Goal: Task Accomplishment & Management: Use online tool/utility

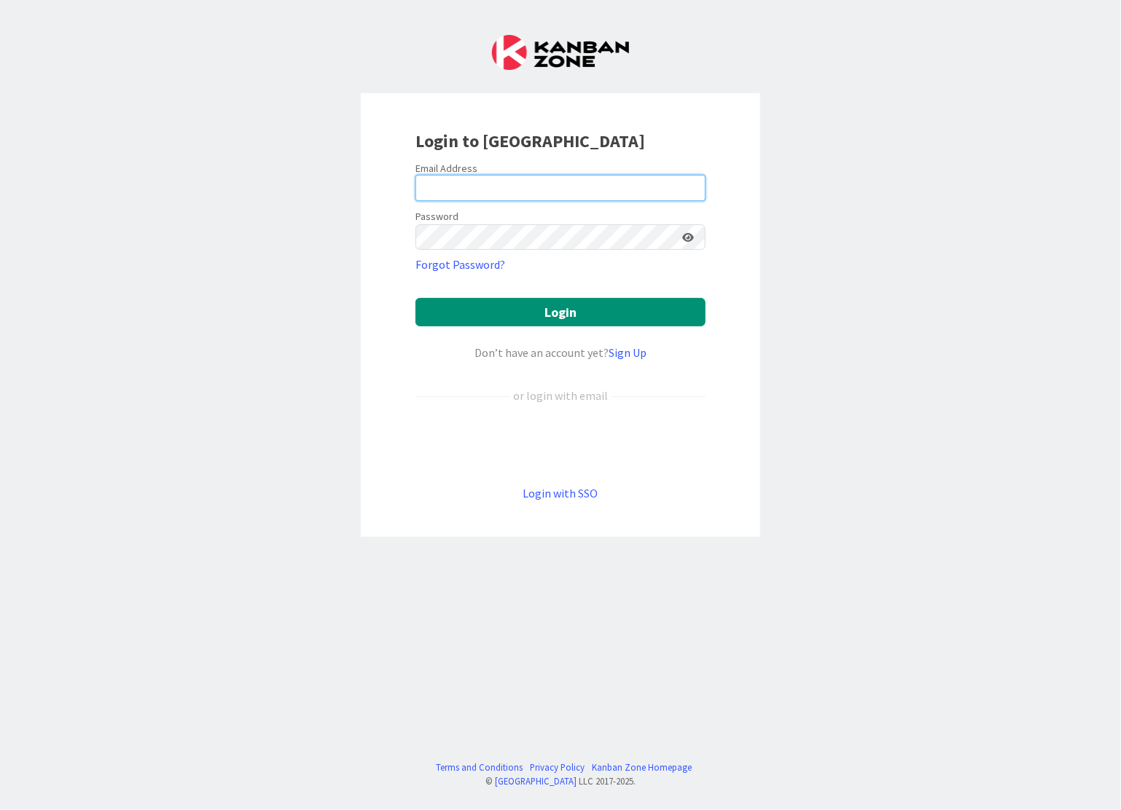
click at [463, 184] on input "email" at bounding box center [560, 188] width 290 height 26
type input "[PERSON_NAME][EMAIL_ADDRESS][DOMAIN_NAME]"
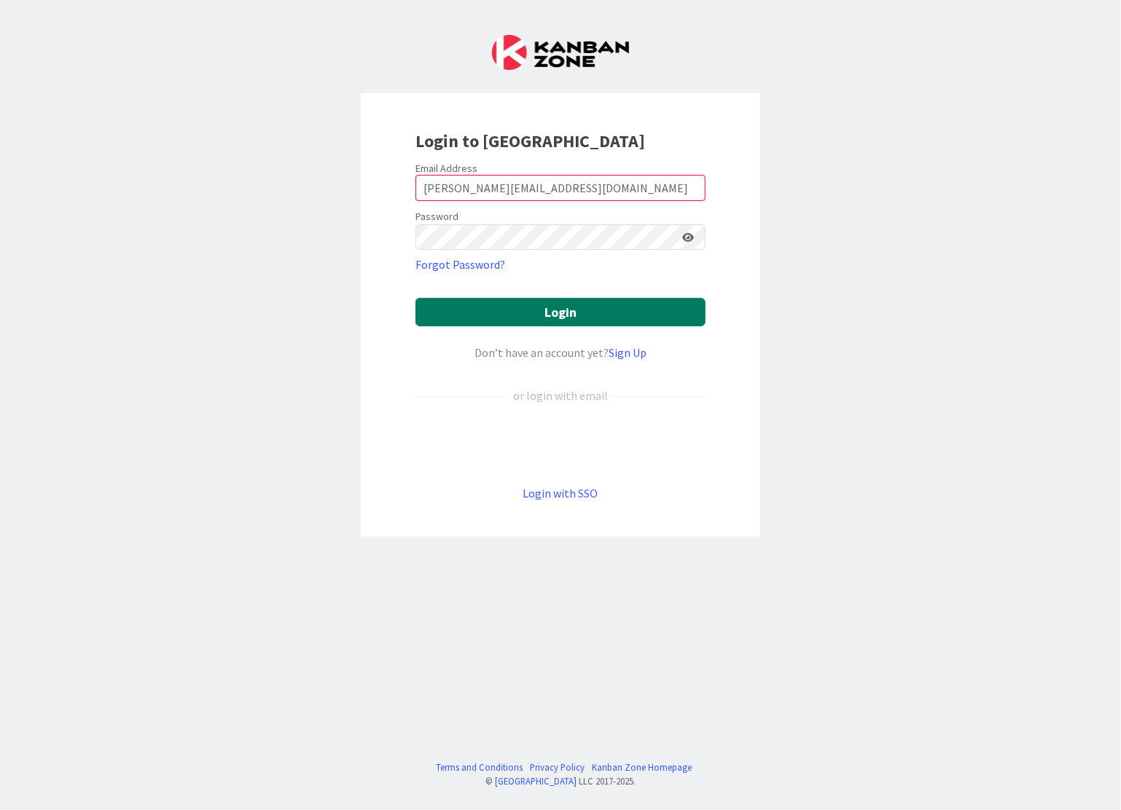
click at [554, 308] on button "Login" at bounding box center [560, 312] width 290 height 28
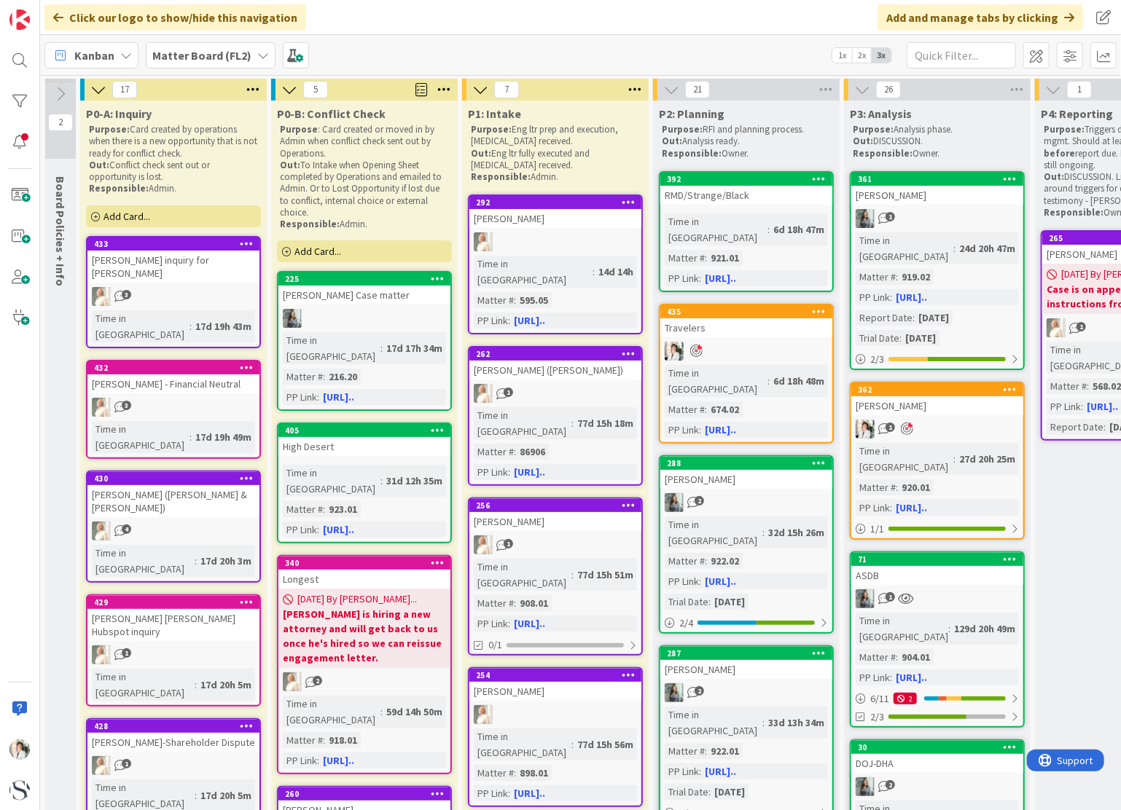
click at [246, 49] on b "Matter Board (FL2)" at bounding box center [201, 55] width 99 height 15
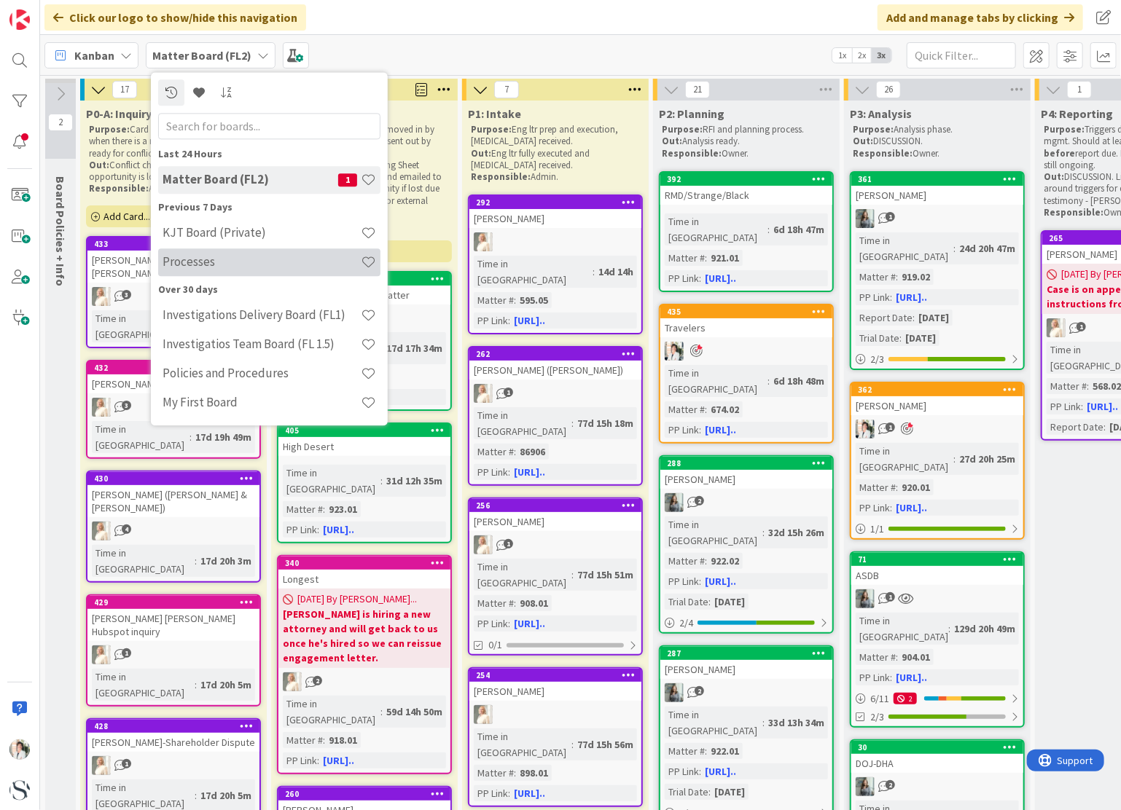
click at [188, 265] on h4 "Processes" at bounding box center [261, 262] width 198 height 15
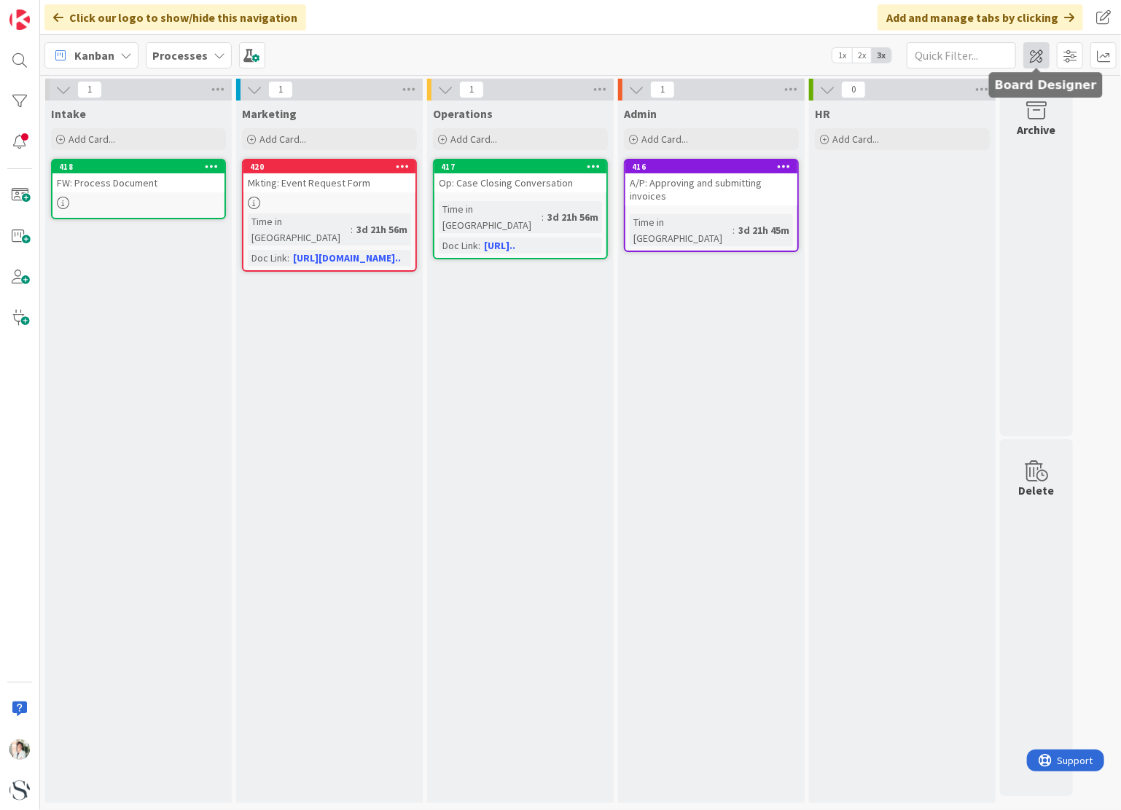
click at [1033, 56] on span at bounding box center [1036, 55] width 26 height 26
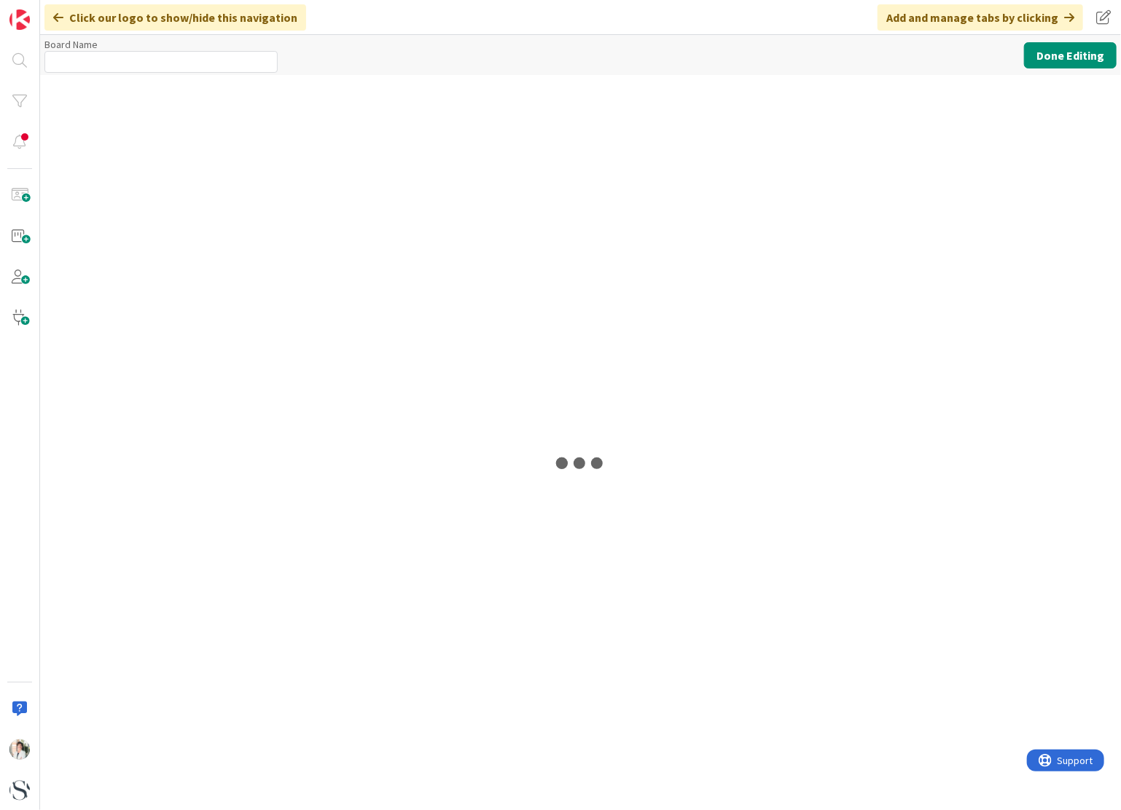
type input "Processes"
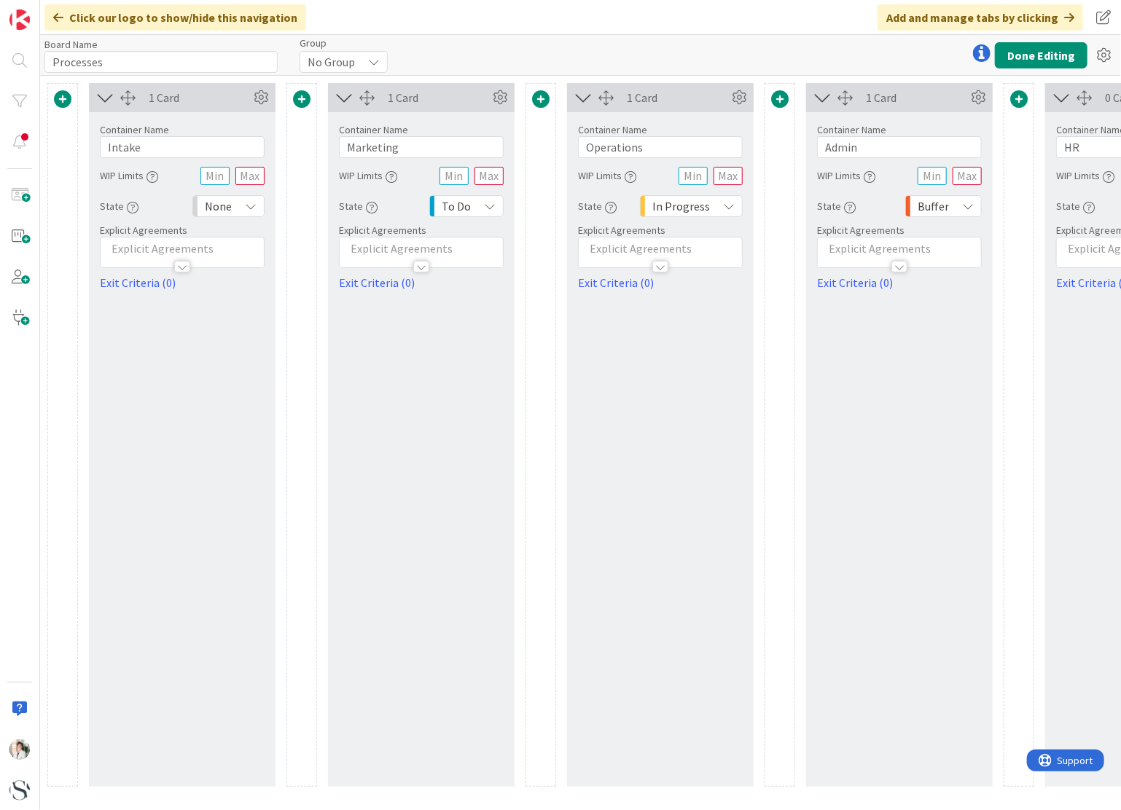
click at [778, 101] on span at bounding box center [779, 98] width 17 height 17
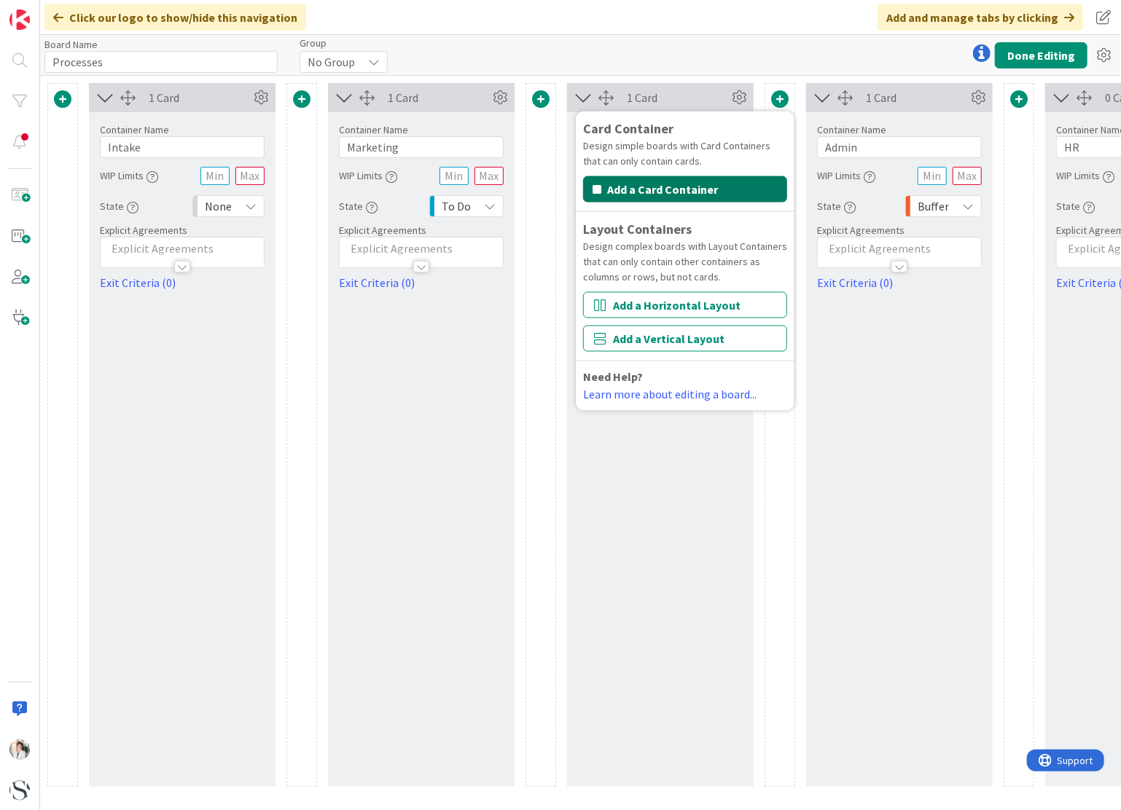
click at [662, 190] on button "Add a Card Container" at bounding box center [685, 189] width 204 height 26
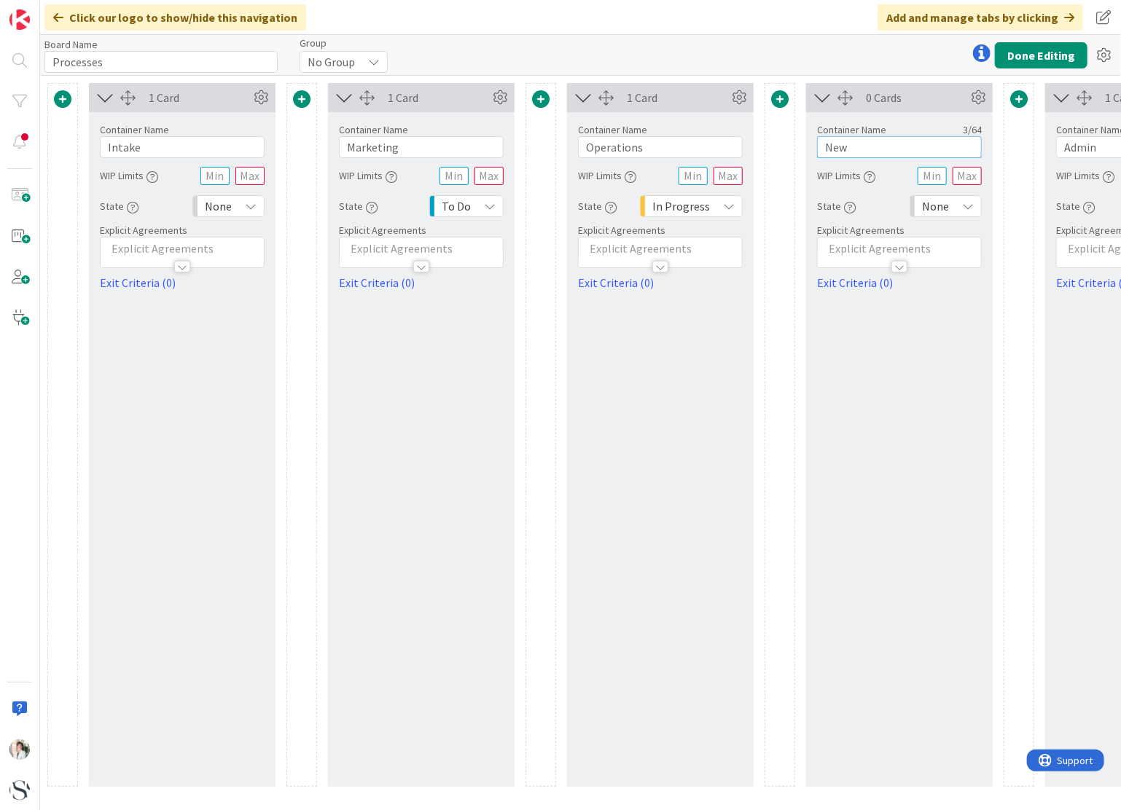
drag, startPoint x: 850, startPoint y: 149, endPoint x: 807, endPoint y: 149, distance: 43.0
click at [807, 149] on div "Container Name 3 / 64 New WIP Limits State None Explicit Agreements Exit Criter…" at bounding box center [899, 201] width 187 height 179
type input "SIT"
click at [949, 404] on div "0 Cards Container Name 3 / 64 SIT WIP Limits State None Explicit Agreements Exi…" at bounding box center [899, 435] width 187 height 704
click at [1027, 57] on button "Done Editing" at bounding box center [1041, 55] width 93 height 26
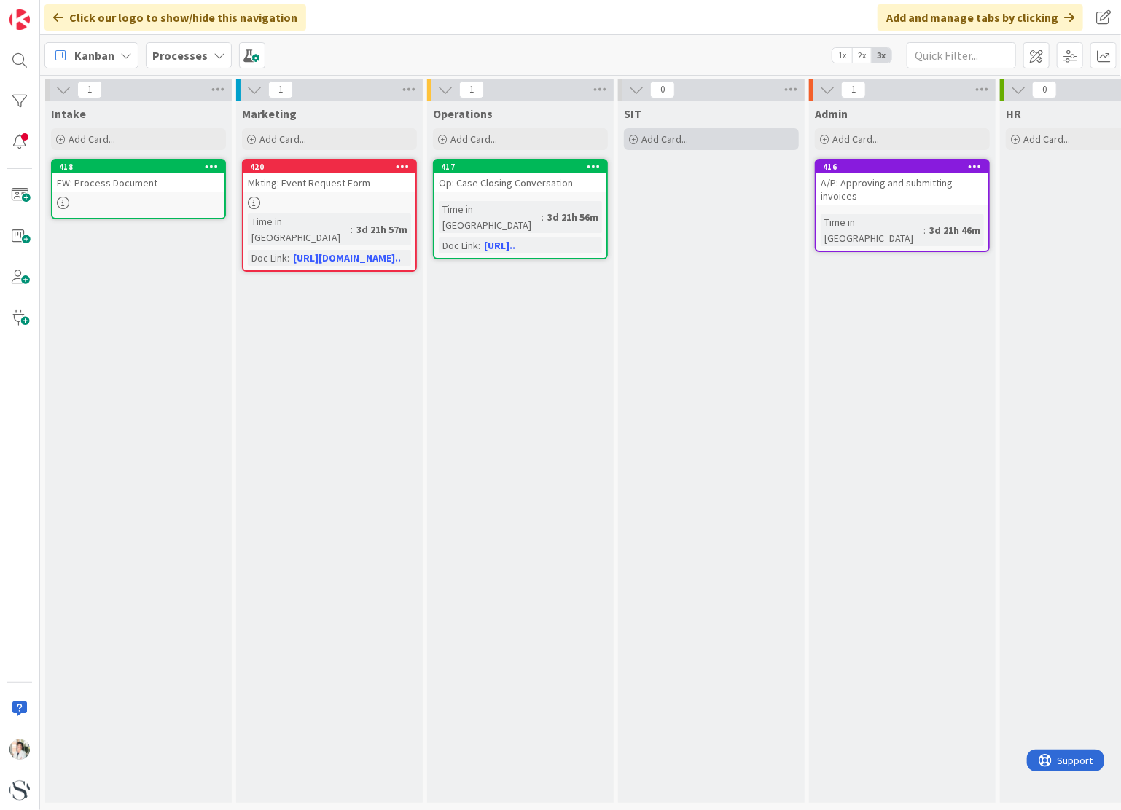
click at [670, 138] on span "Add Card..." at bounding box center [664, 139] width 47 height 13
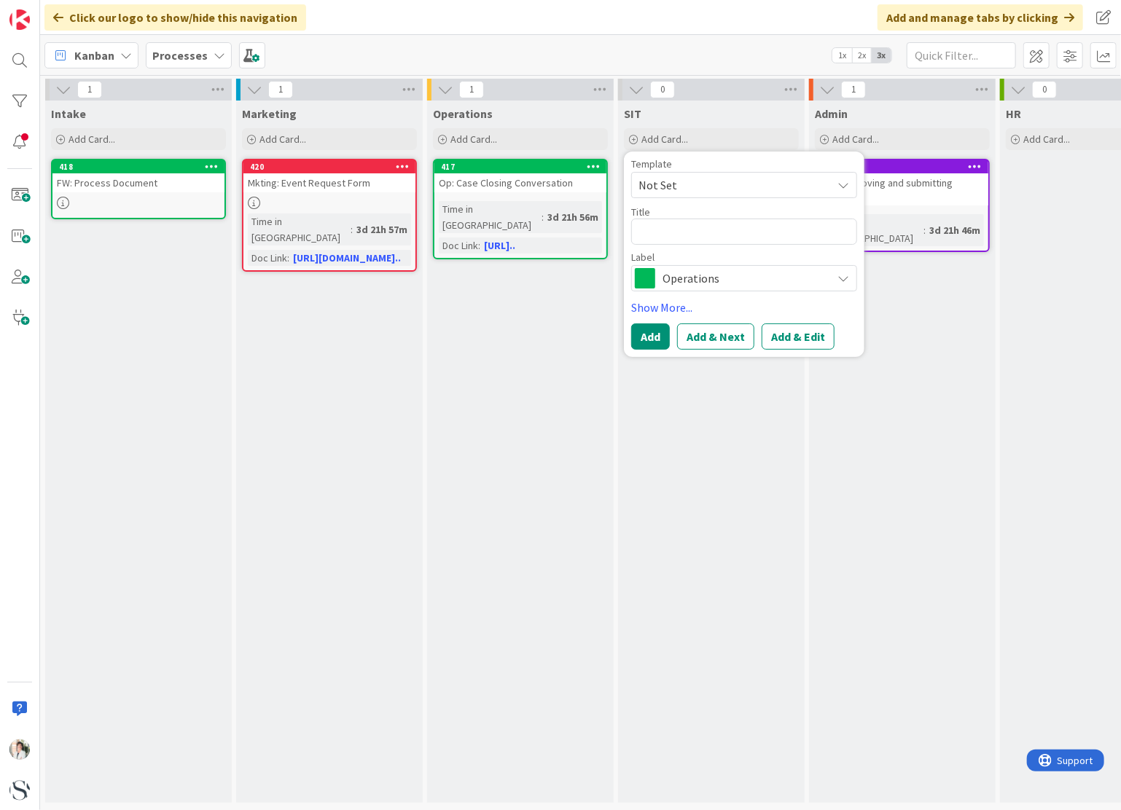
type textarea "x"
type textarea "T"
type textarea "x"
type textarea "Te"
type textarea "x"
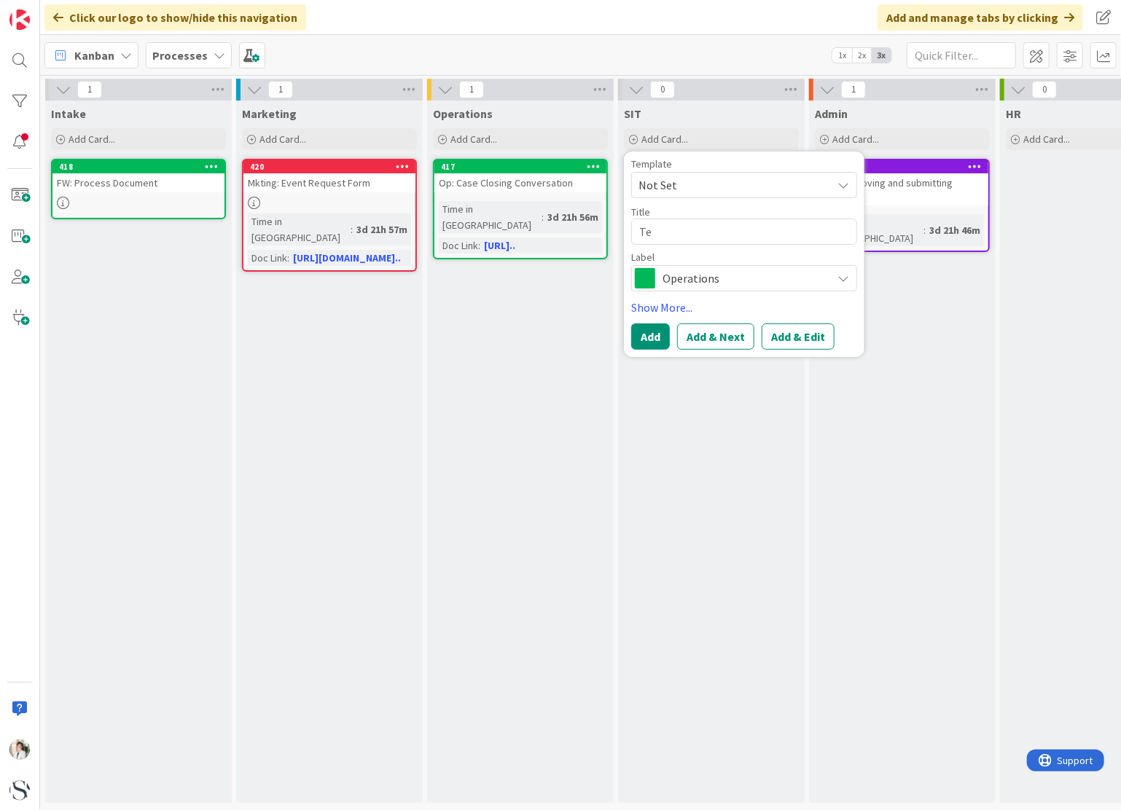
type textarea "Tec"
type textarea "x"
type textarea "Tech"
type textarea "x"
type textarea "Tech"
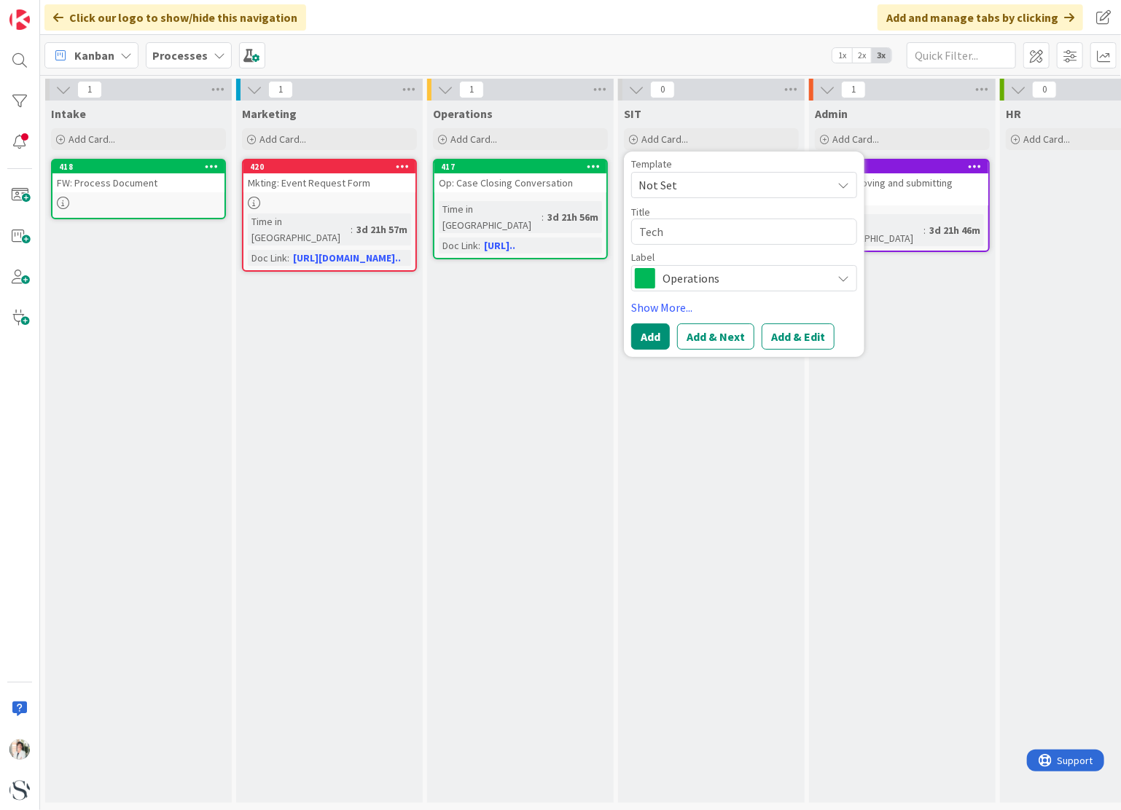
type textarea "x"
type textarea "Tech S"
type textarea "x"
type textarea "Tech St"
type textarea "x"
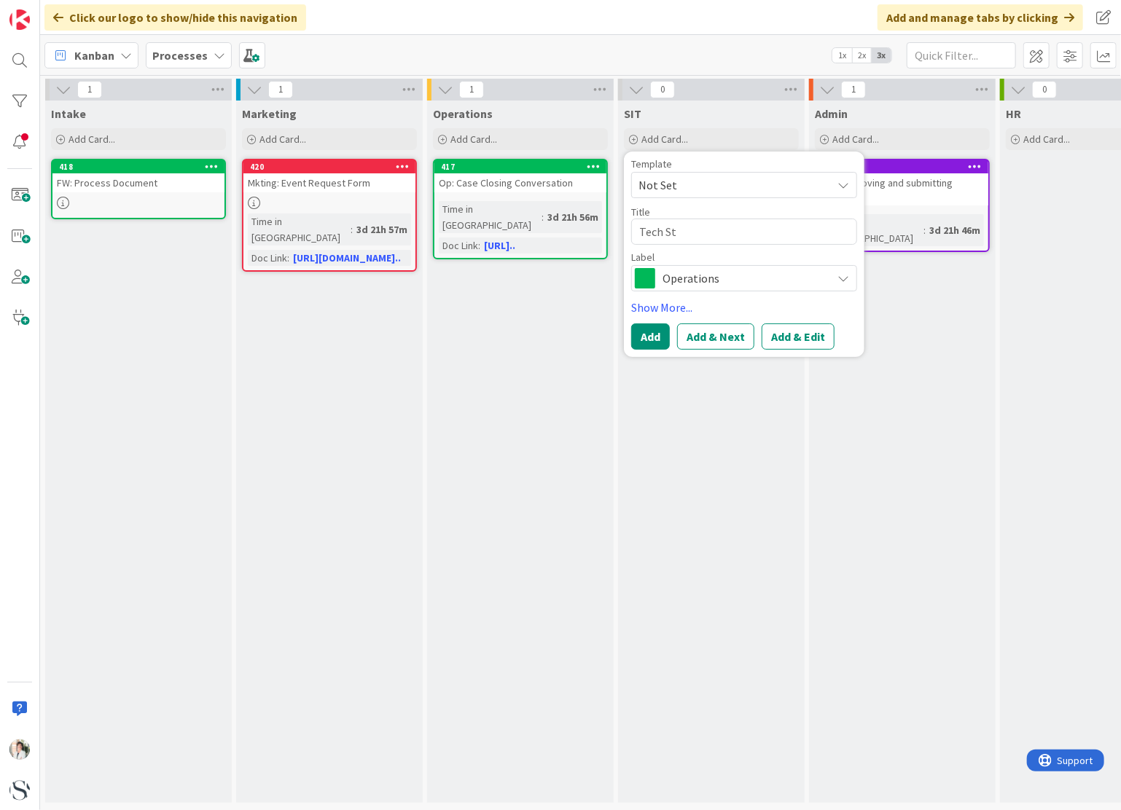
type textarea "Tech Sta"
type textarea "x"
type textarea "Tech Stac"
type textarea "x"
type textarea "Tech Stack"
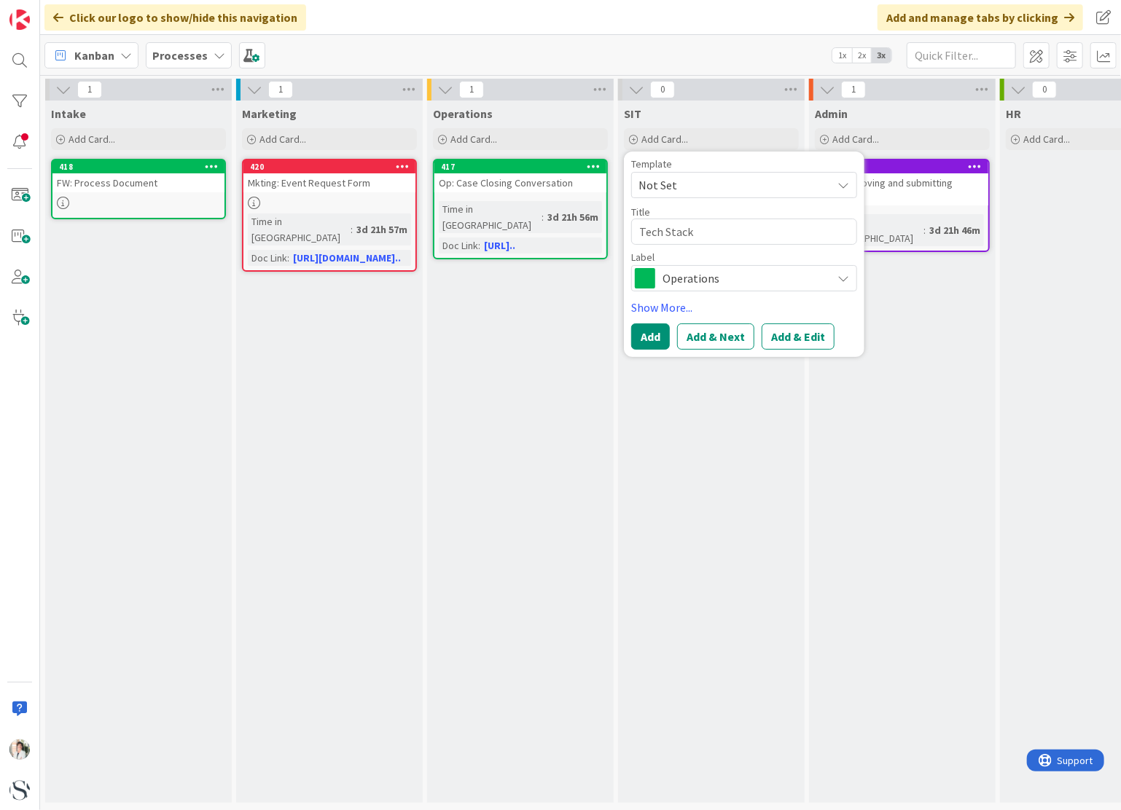
click at [712, 284] on span "Operations" at bounding box center [743, 278] width 162 height 20
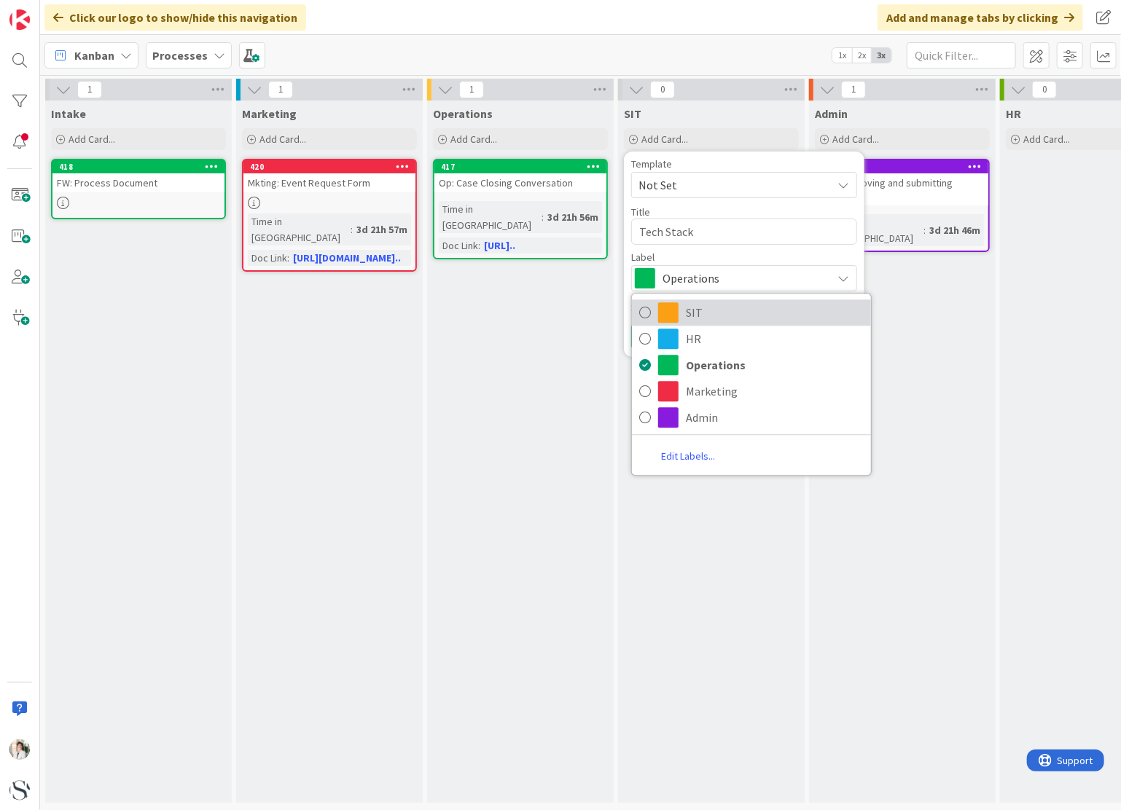
click at [664, 311] on span at bounding box center [668, 312] width 20 height 20
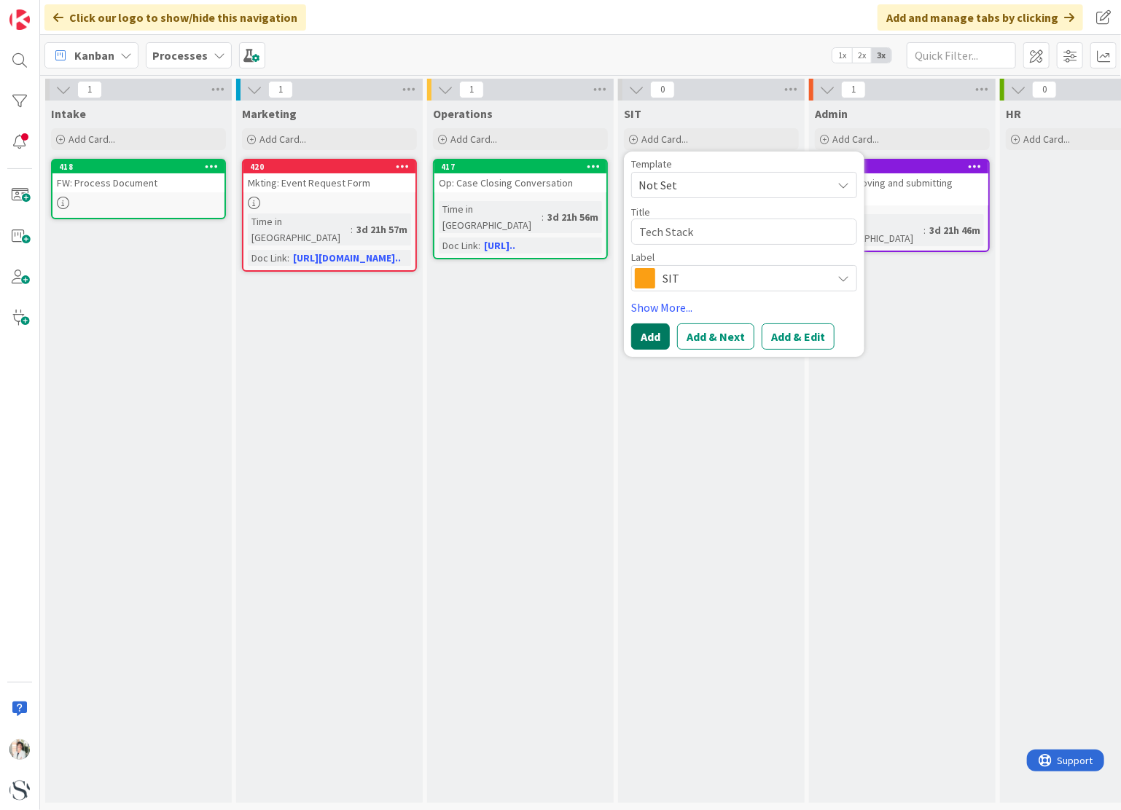
click at [648, 341] on button "Add" at bounding box center [650, 336] width 39 height 26
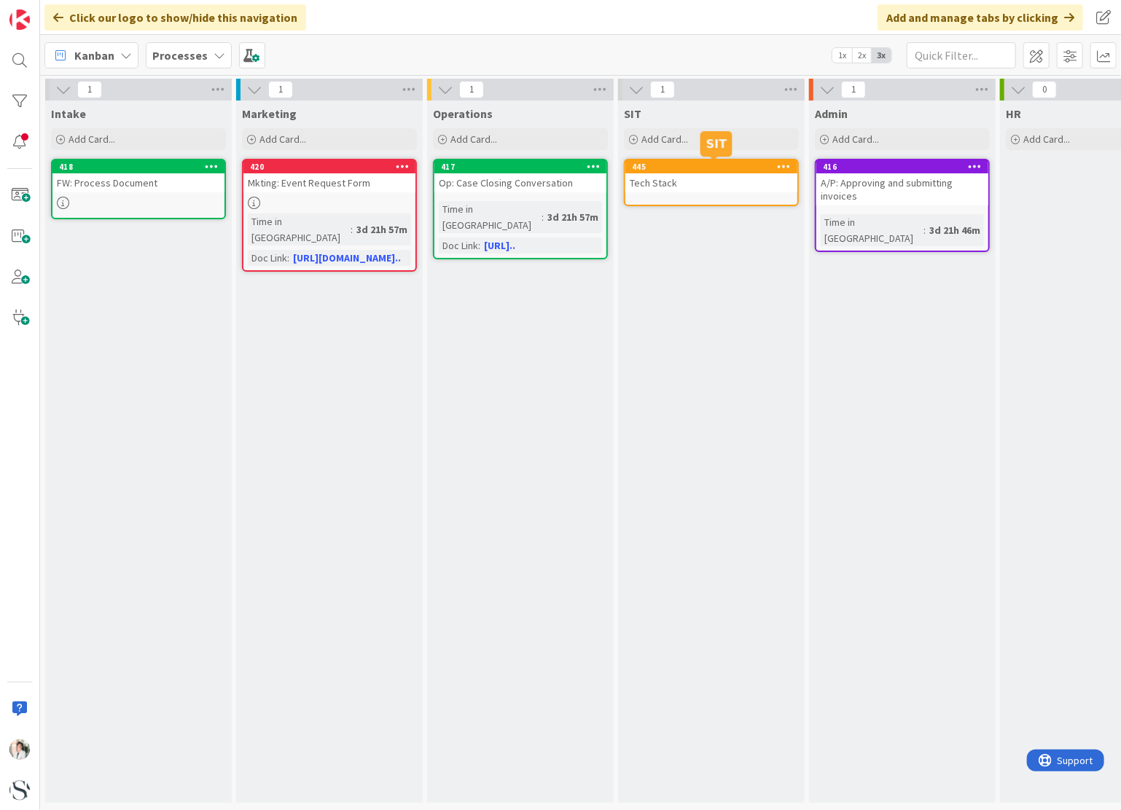
click at [702, 169] on div "445" at bounding box center [714, 167] width 165 height 10
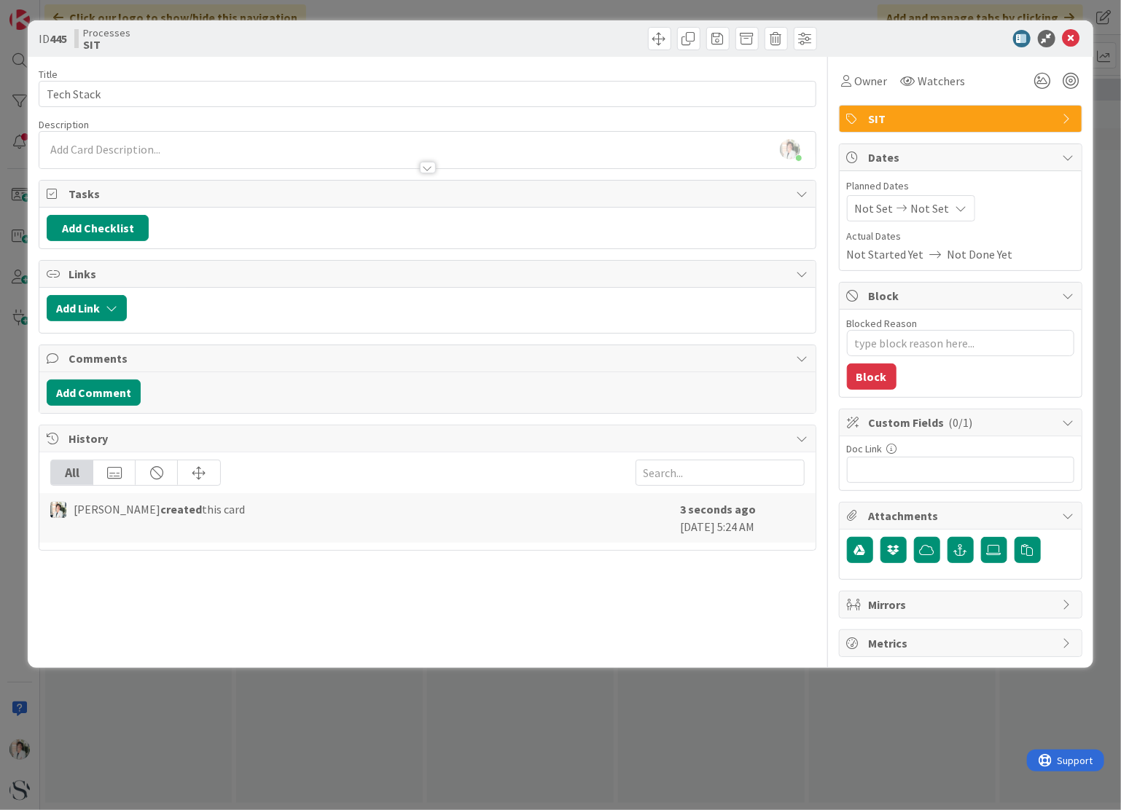
type textarea "x"
